Goal: Task Accomplishment & Management: Manage account settings

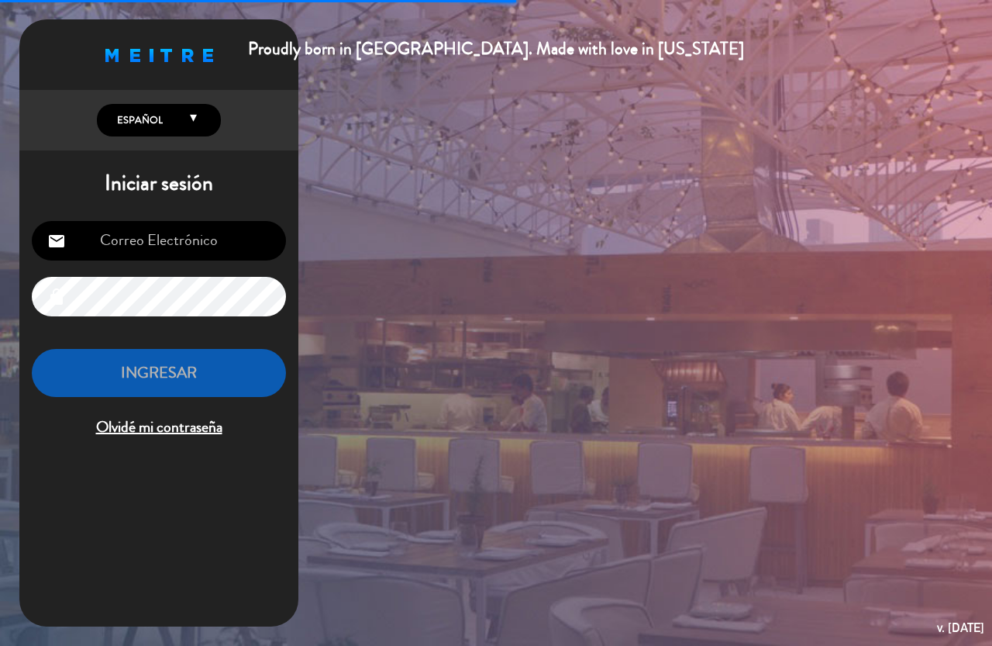
type input "[EMAIL_ADDRESS][PERSON_NAME][DOMAIN_NAME]"
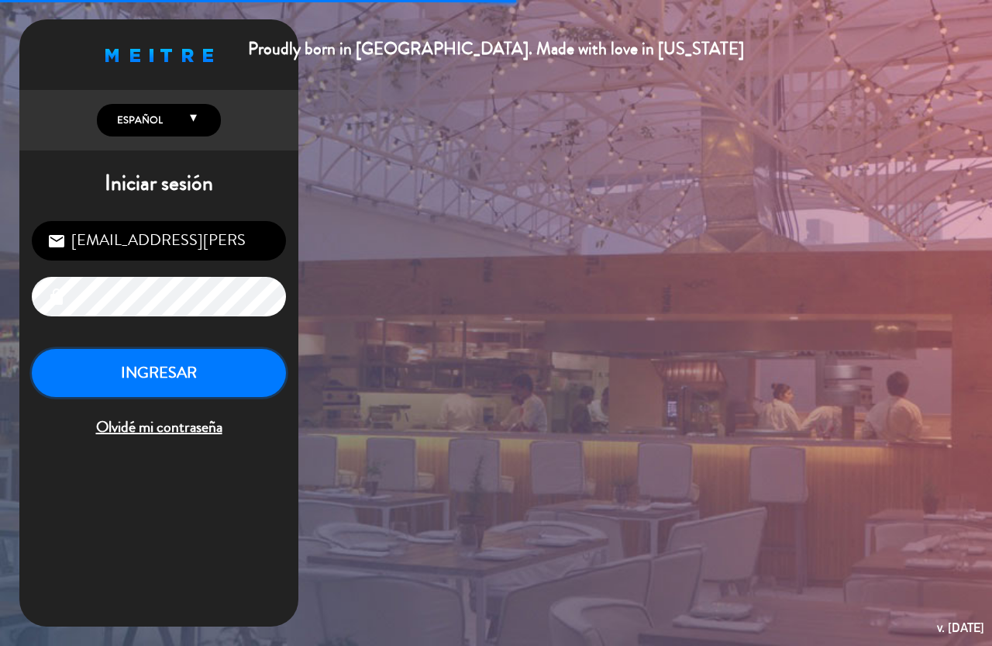
click at [147, 384] on button "INGRESAR" at bounding box center [159, 373] width 254 height 49
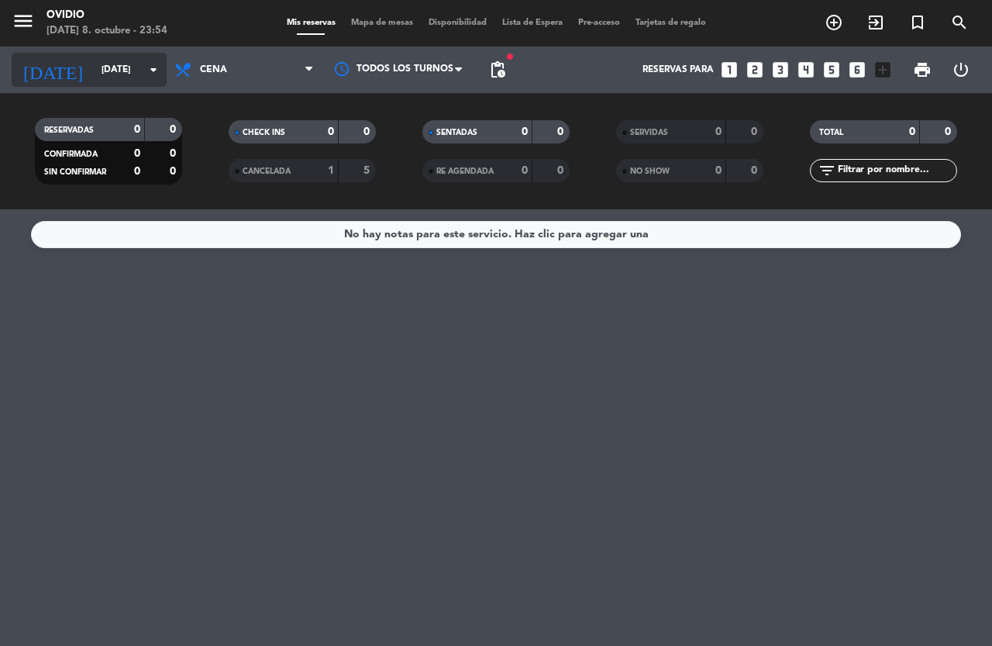
click at [121, 80] on input "[DATE]" at bounding box center [155, 70] width 123 height 26
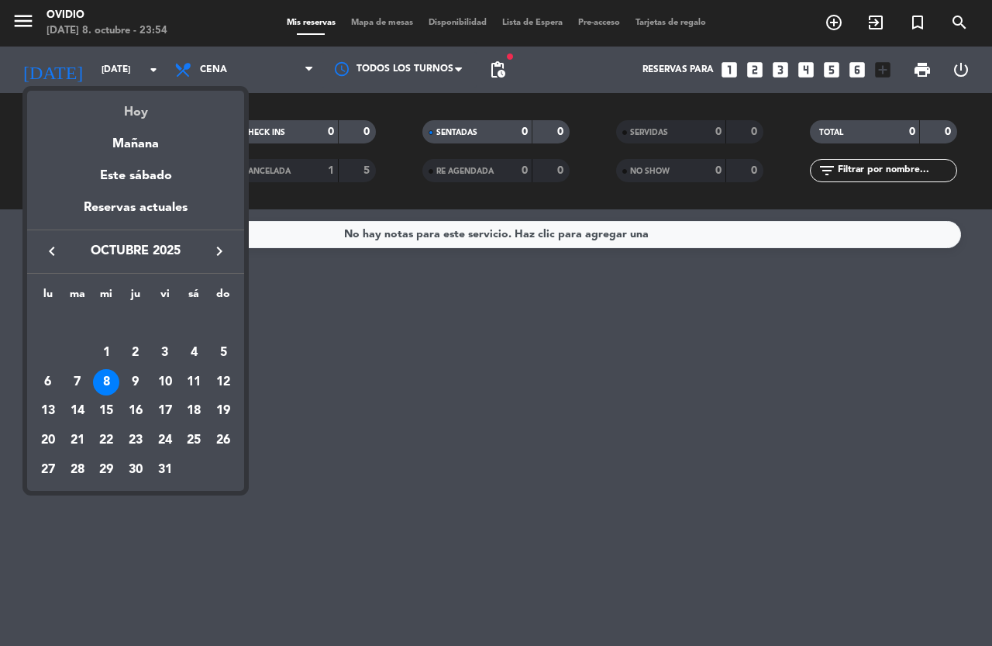
click at [134, 113] on div "Hoy" at bounding box center [135, 107] width 217 height 32
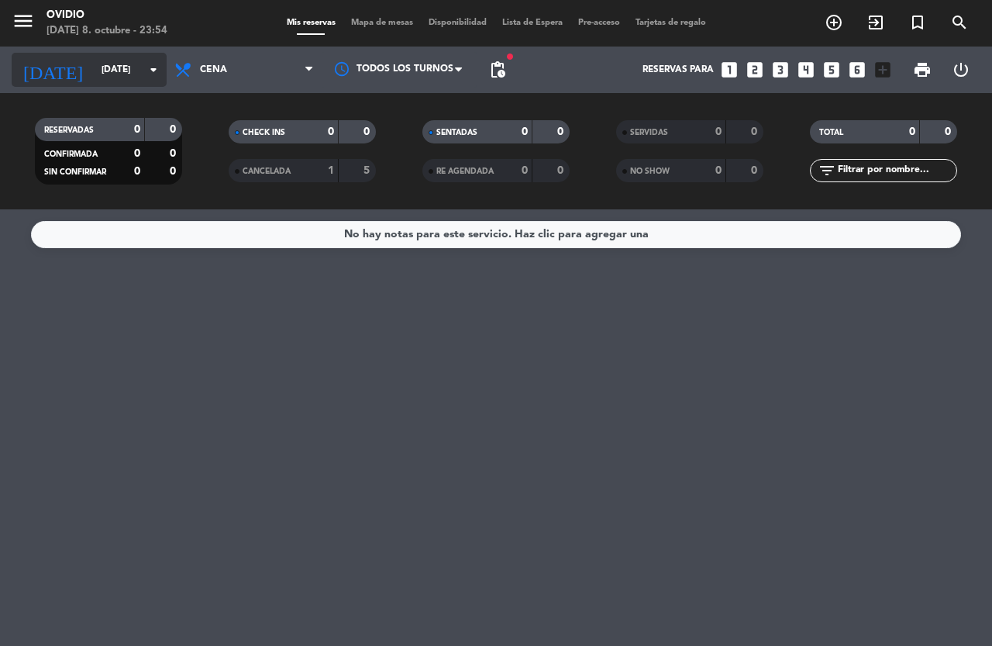
click at [119, 68] on input "[DATE]" at bounding box center [155, 70] width 123 height 26
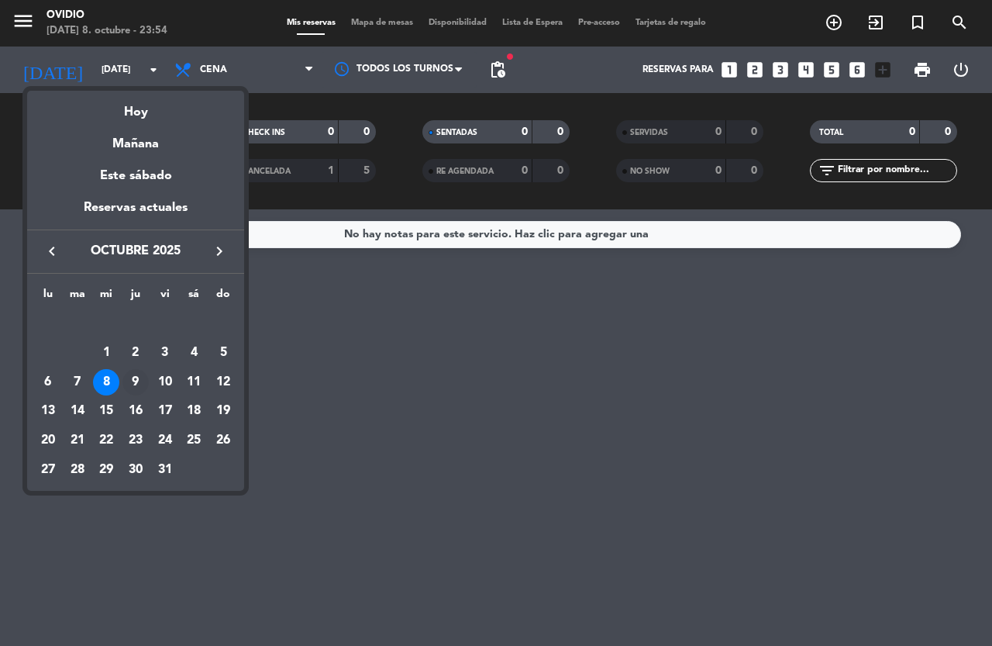
click at [131, 379] on div "9" at bounding box center [135, 382] width 26 height 26
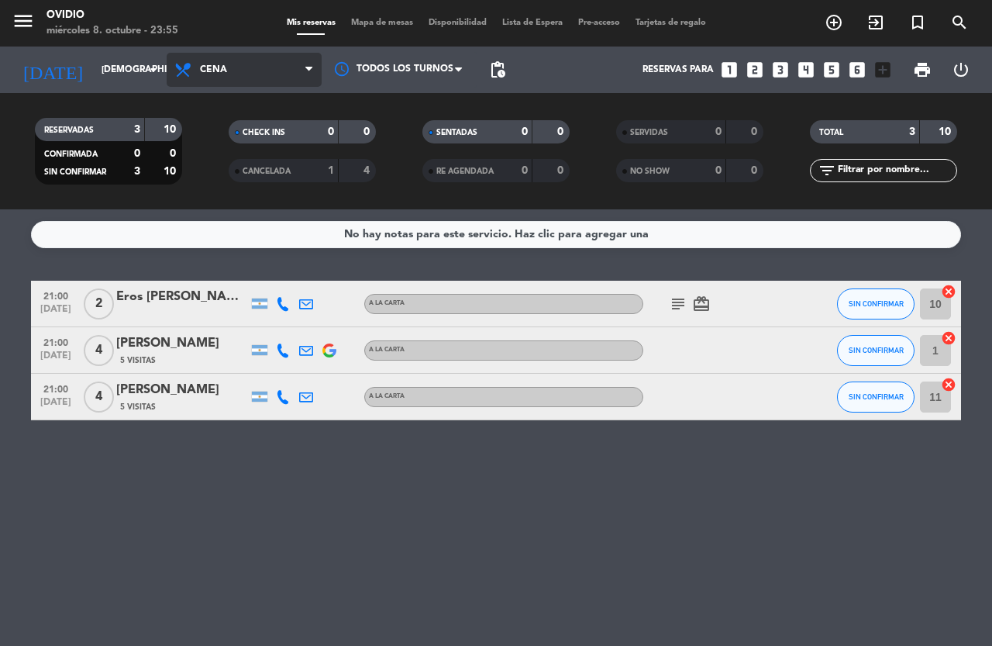
click at [229, 75] on span "Cena" at bounding box center [244, 70] width 155 height 34
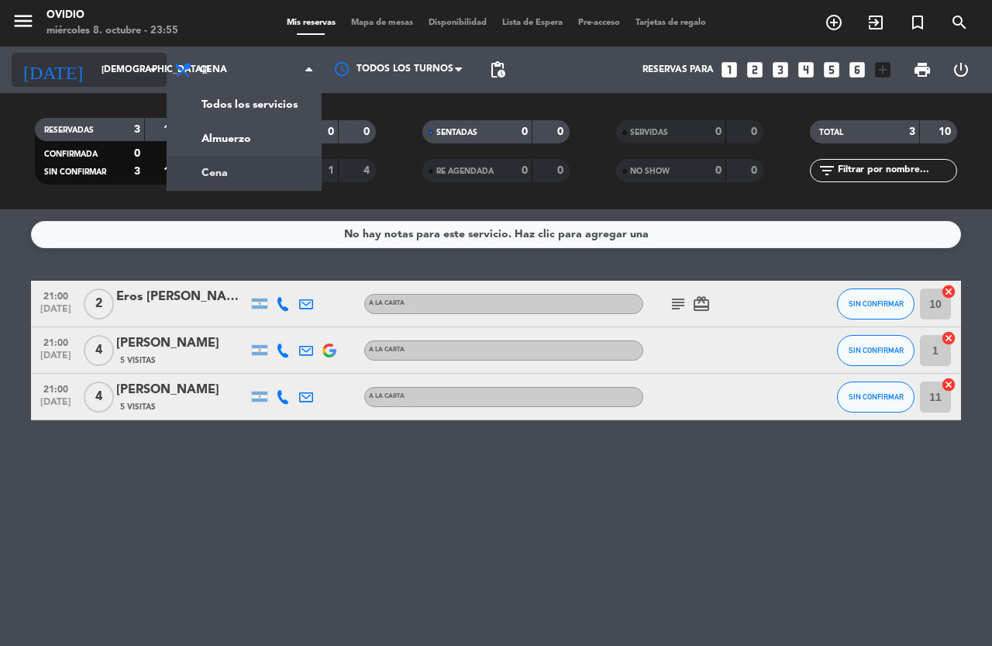
click at [94, 60] on input "[DEMOGRAPHIC_DATA][DATE]" at bounding box center [155, 70] width 123 height 26
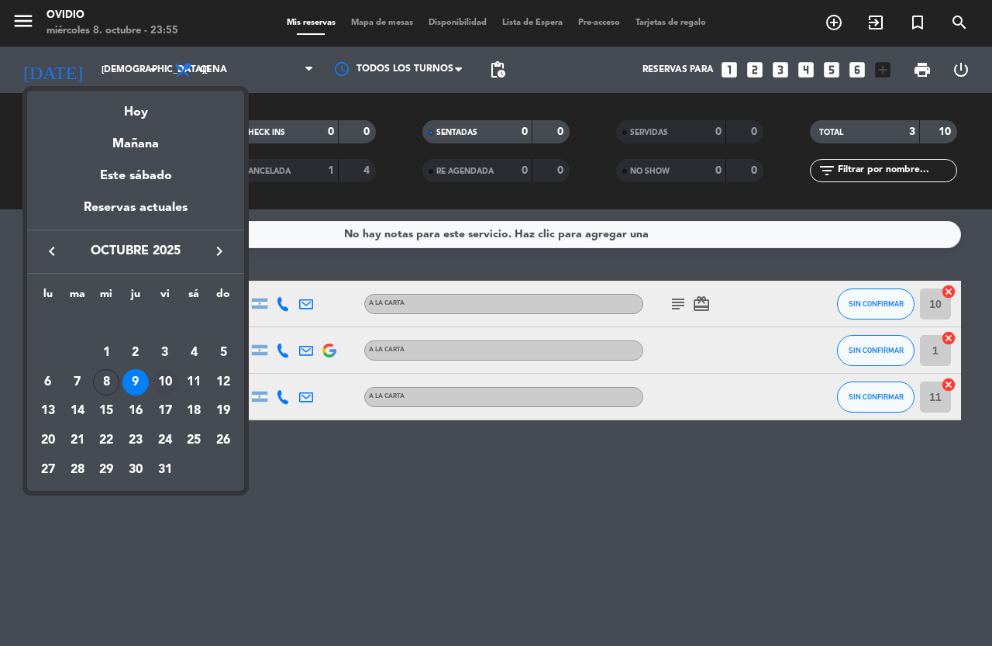
click at [170, 385] on div "10" at bounding box center [165, 382] width 26 height 26
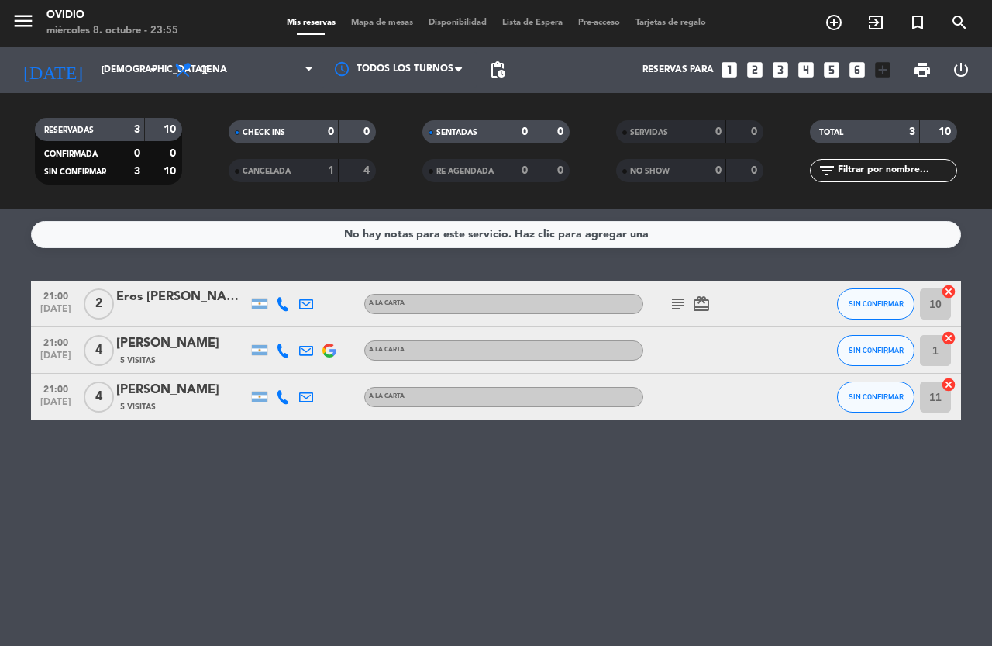
type input "[DATE]"
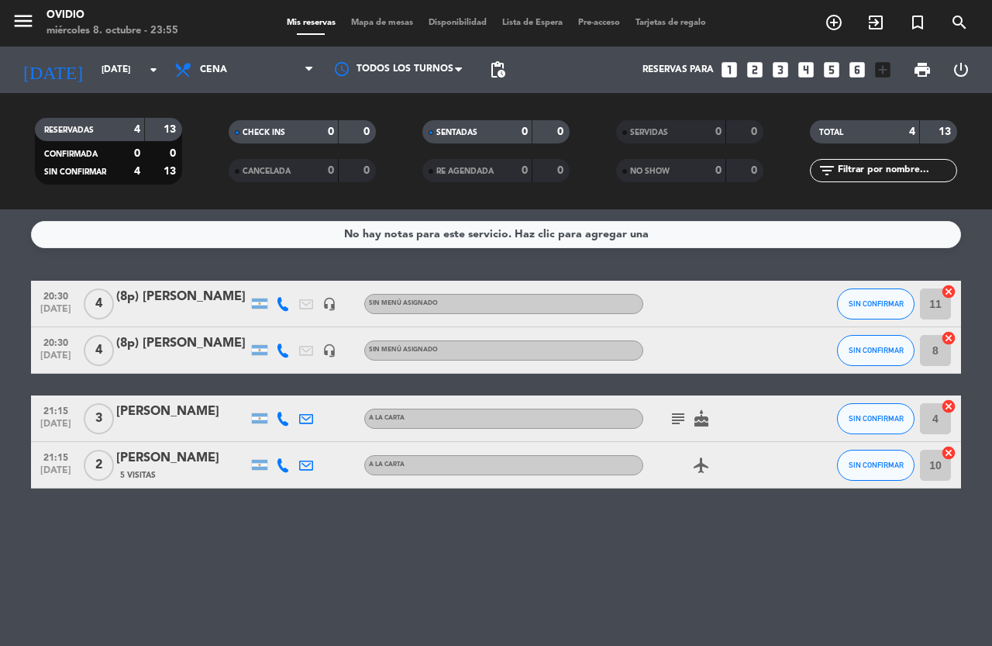
click at [681, 426] on icon "subject" at bounding box center [678, 418] width 19 height 19
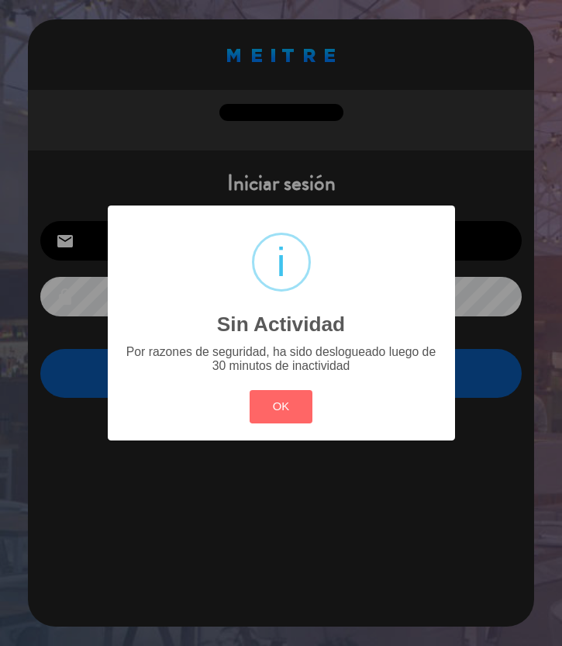
type input "[EMAIL_ADDRESS][PERSON_NAME][DOMAIN_NAME]"
